Goal: Find specific page/section: Find specific page/section

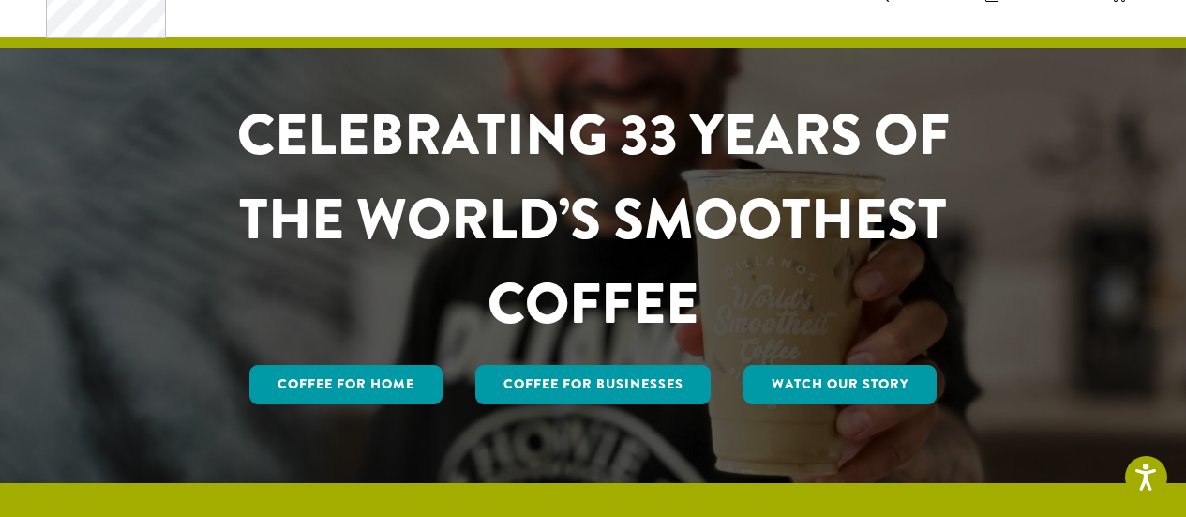
scroll to position [288, 0]
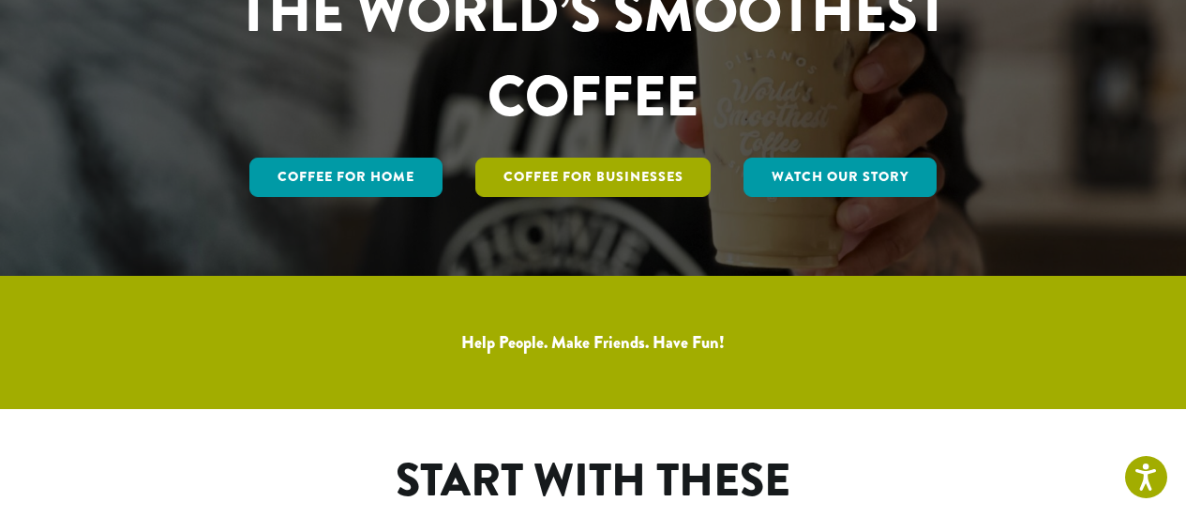
click at [657, 179] on link "Coffee For Businesses" at bounding box center [593, 177] width 236 height 39
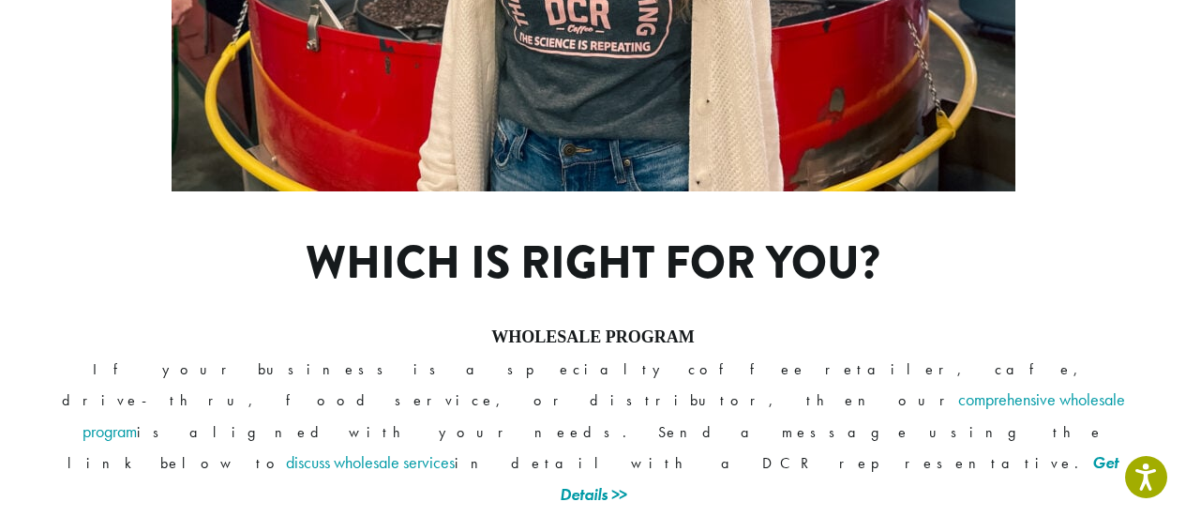
scroll to position [1396, 0]
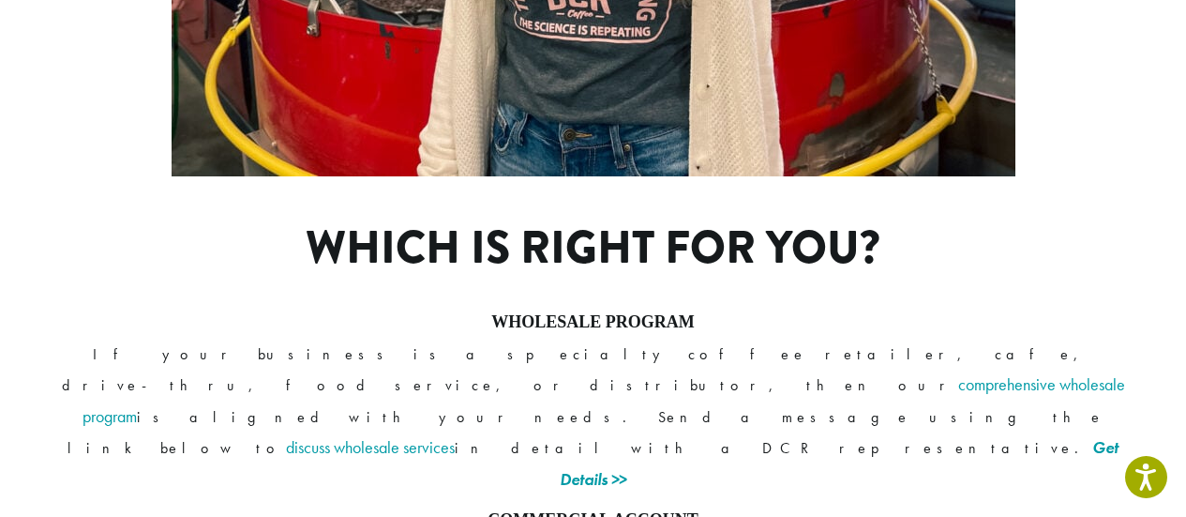
drag, startPoint x: 845, startPoint y: 310, endPoint x: 774, endPoint y: 291, distance: 73.9
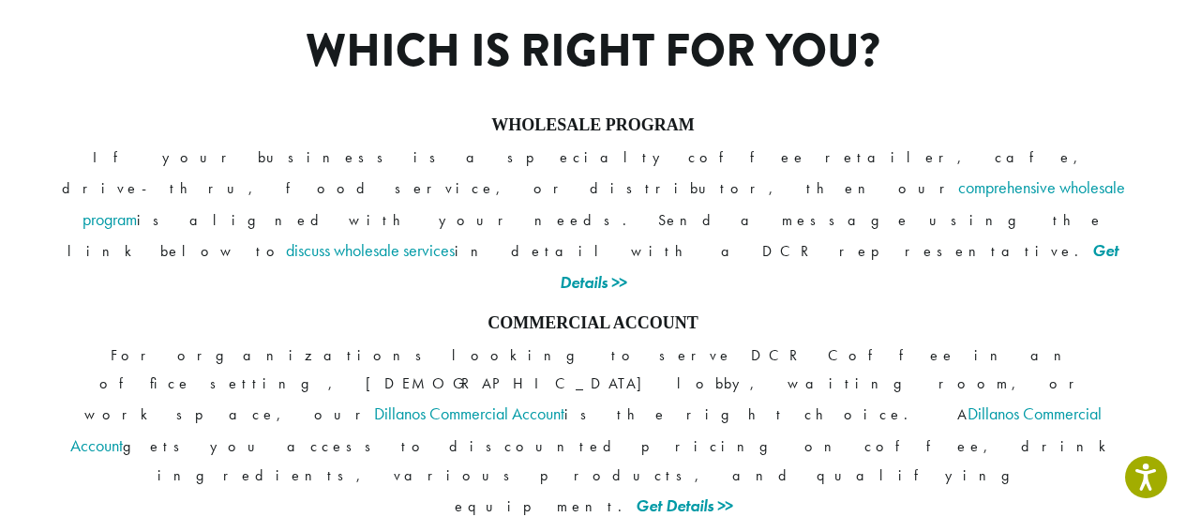
scroll to position [1594, 0]
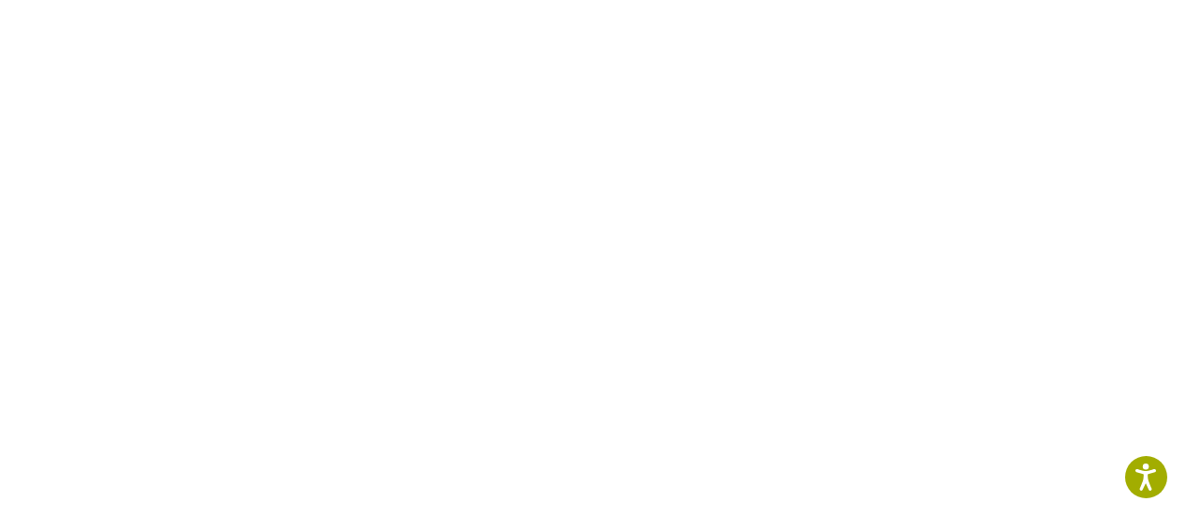
scroll to position [623, 0]
